Goal: Find specific page/section: Find specific page/section

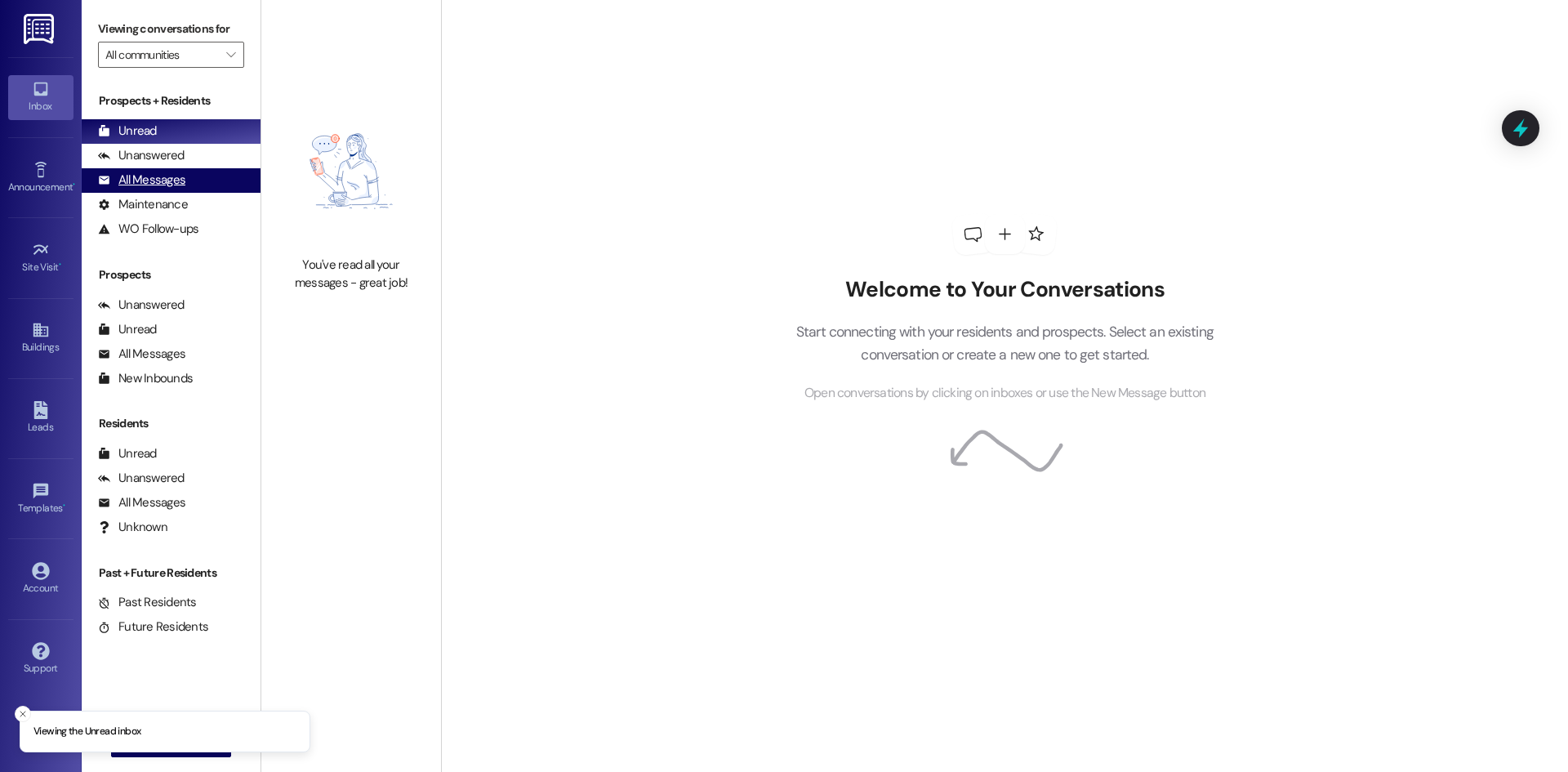
click at [210, 172] on div "All Messages (undefined)" at bounding box center [171, 180] width 179 height 24
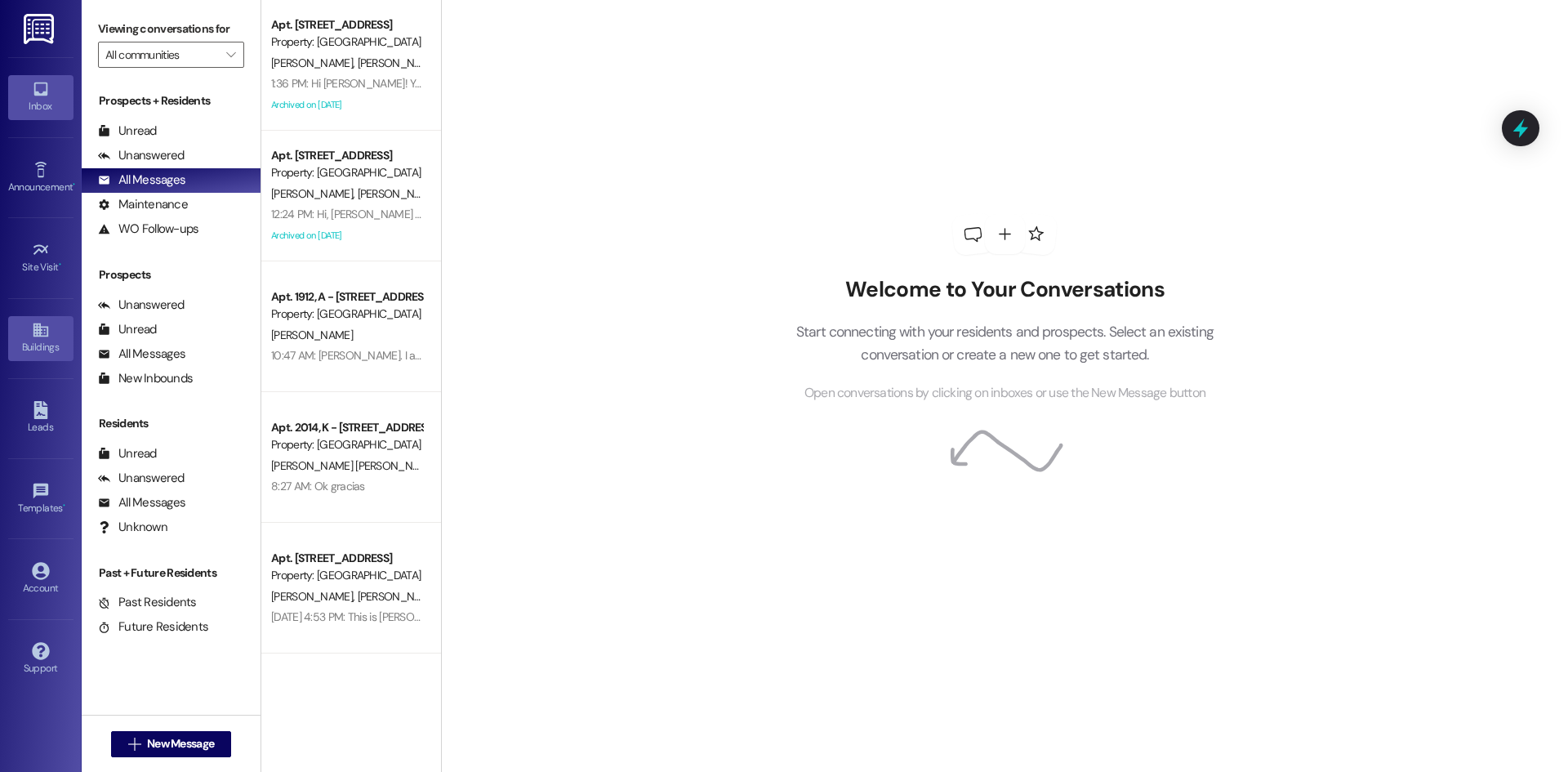
click at [42, 330] on icon at bounding box center [40, 331] width 14 height 14
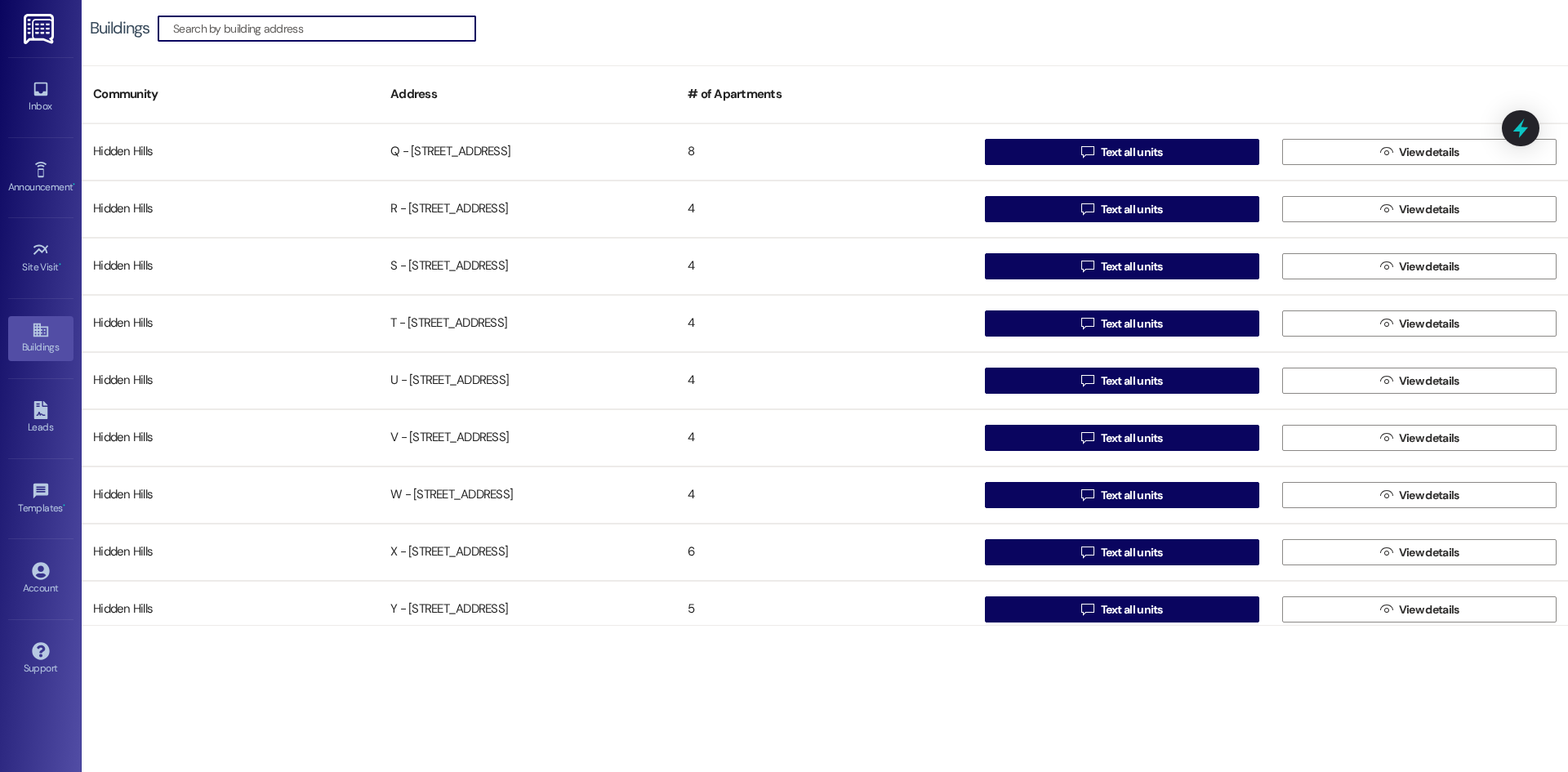
scroll to position [1272, 0]
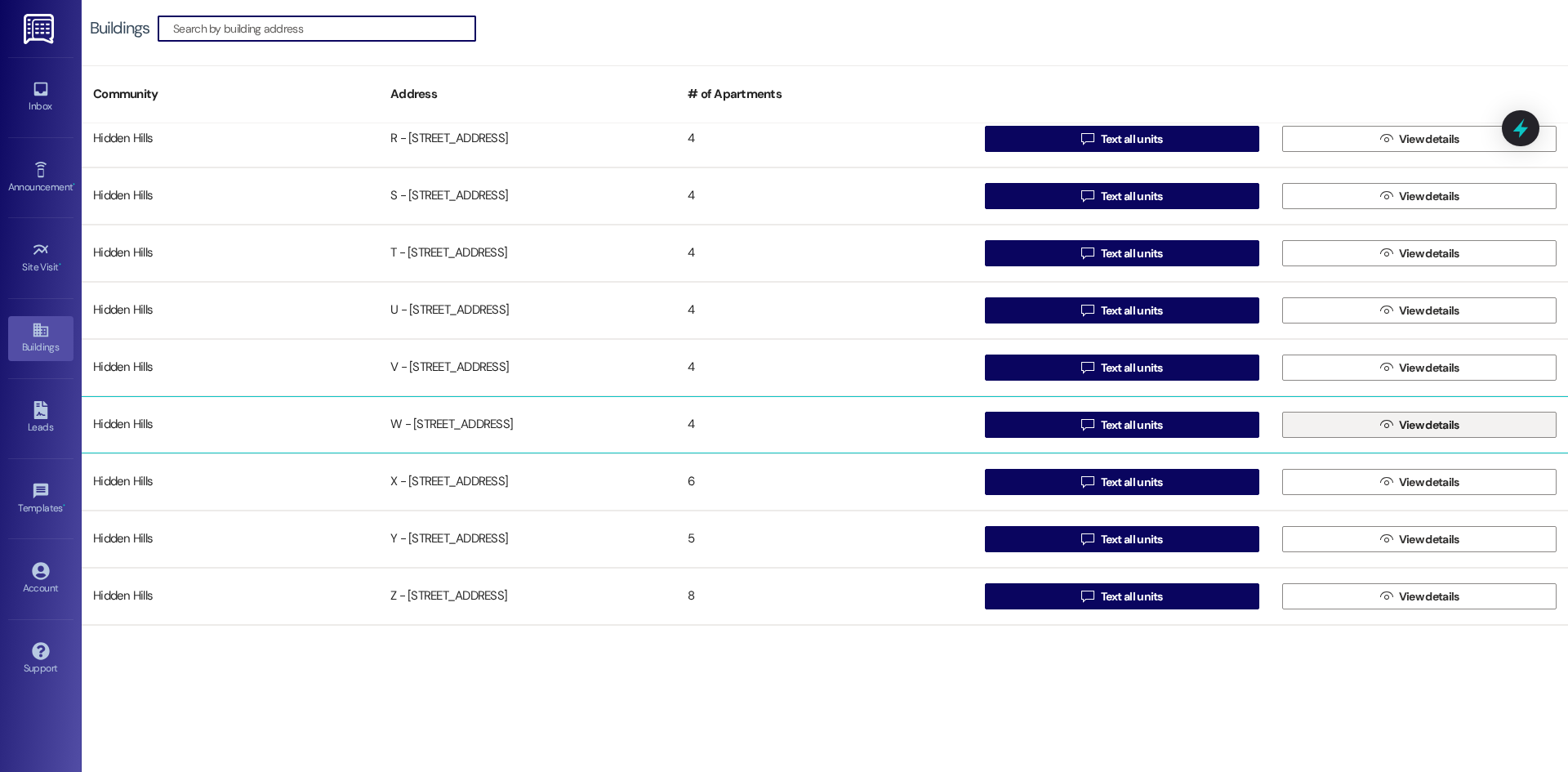
click at [1449, 422] on span "View details" at bounding box center [1430, 425] width 61 height 17
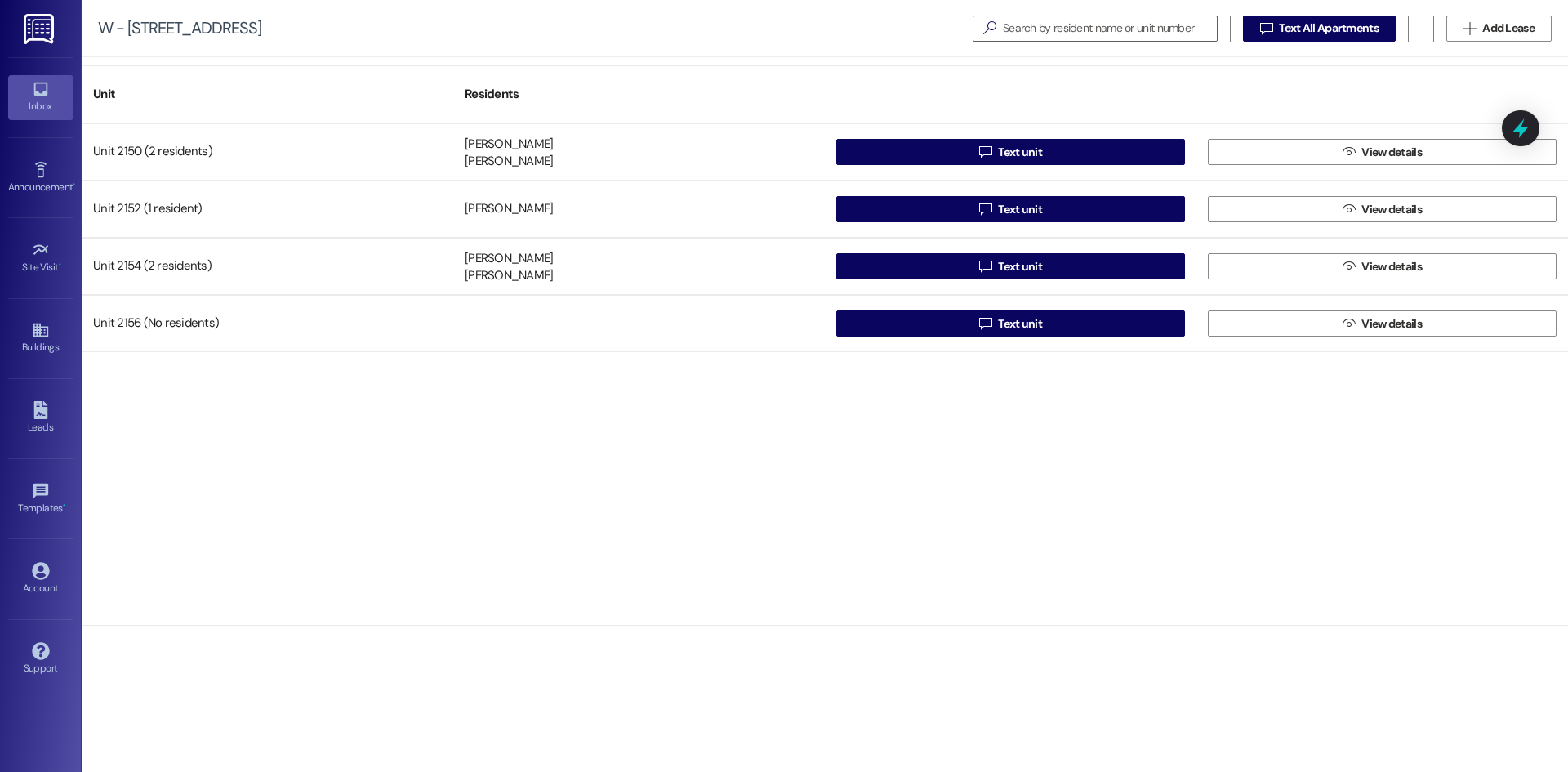
click at [38, 94] on icon at bounding box center [41, 89] width 14 height 14
